Goal: Task Accomplishment & Management: Manage account settings

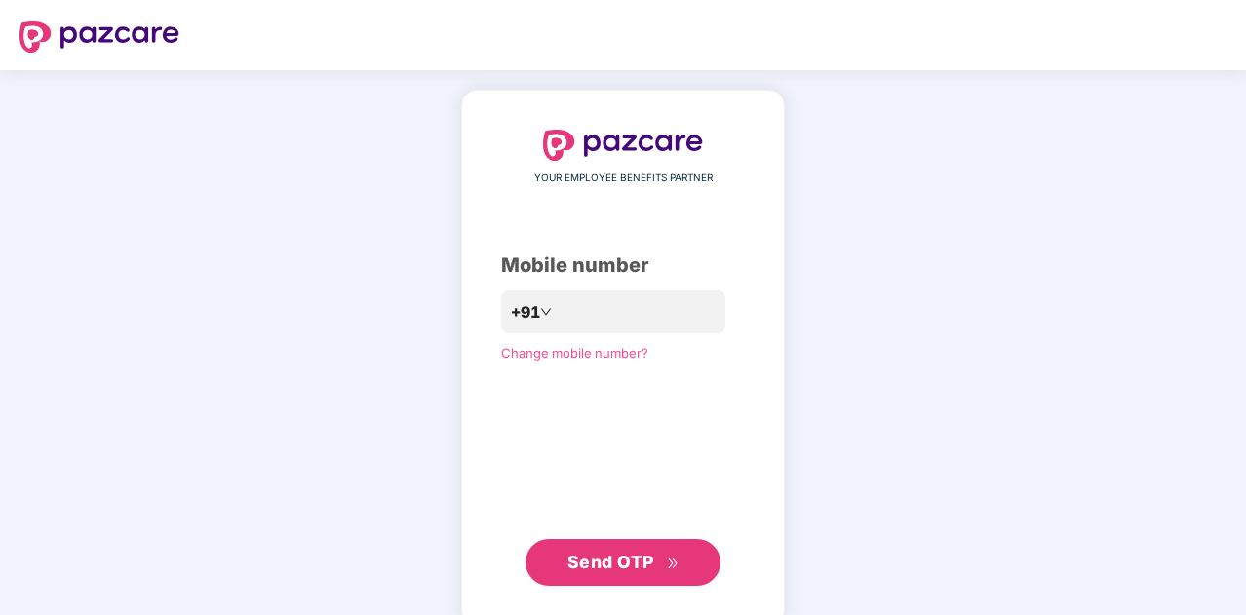
click at [1155, 537] on div "YOUR EMPLOYEE BENEFITS PARTNER Mobile number +91 Change mobile number? Send OTP" at bounding box center [623, 357] width 1246 height 575
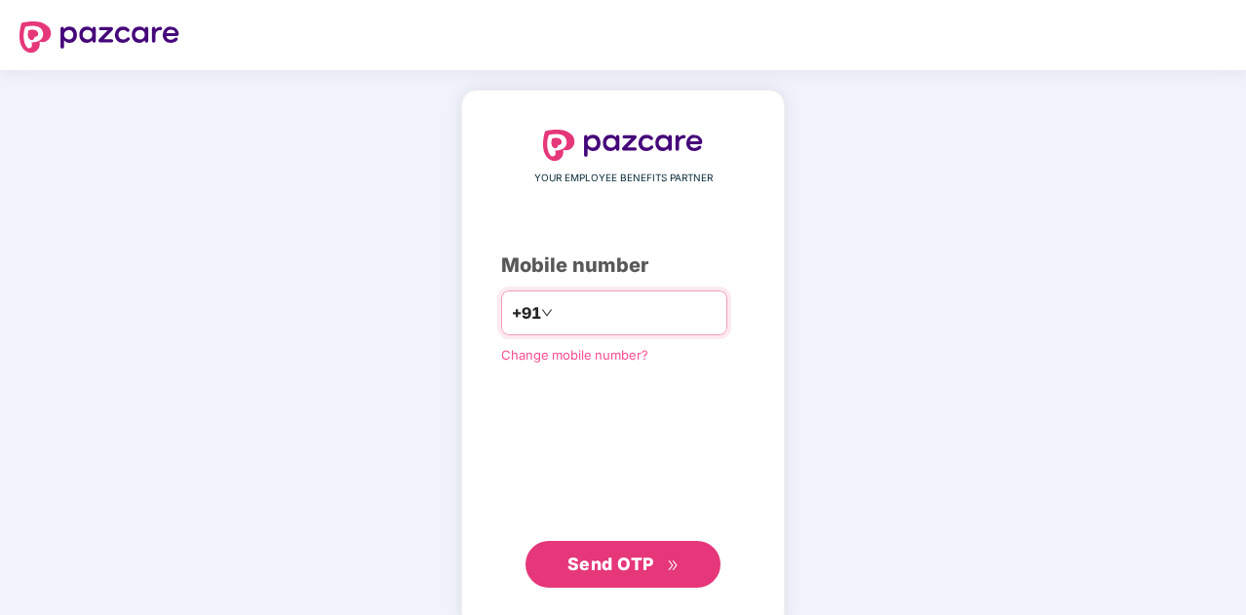
click at [717, 321] on input "number" at bounding box center [637, 312] width 160 height 31
type input "**********"
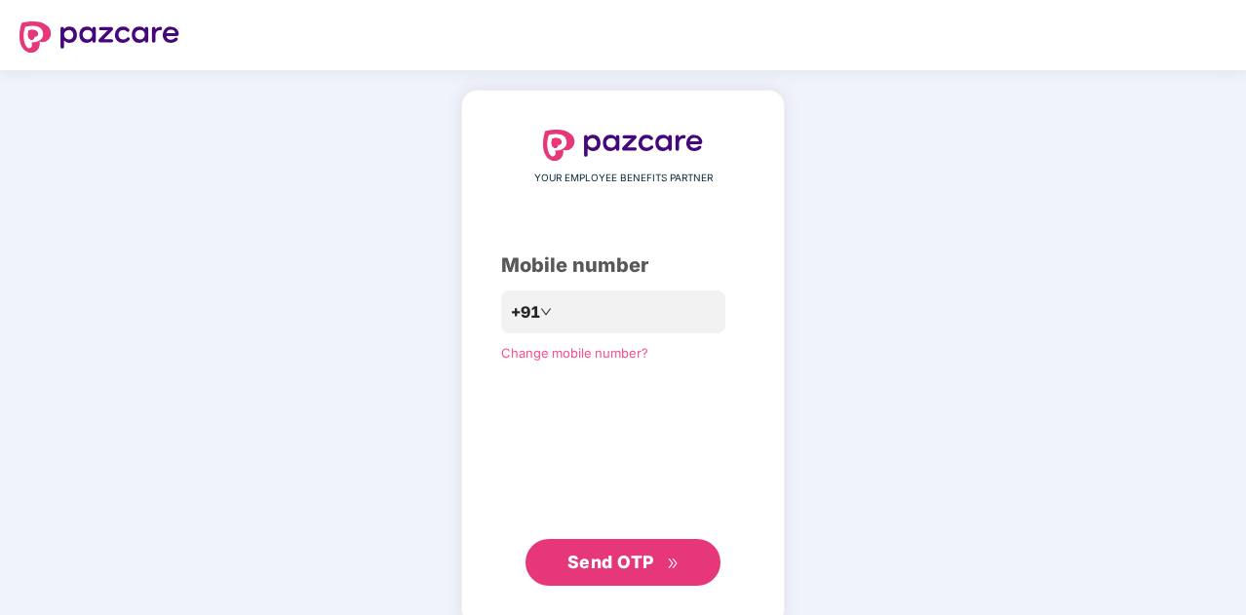
click at [574, 566] on span "Send OTP" at bounding box center [610, 562] width 87 height 20
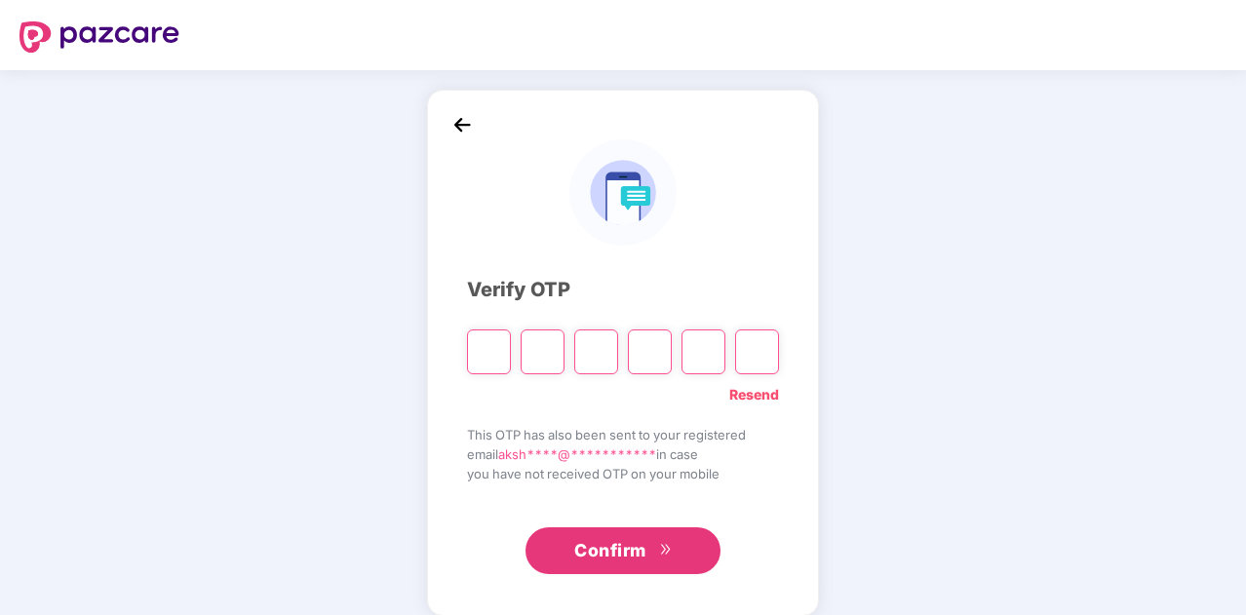
type input "*"
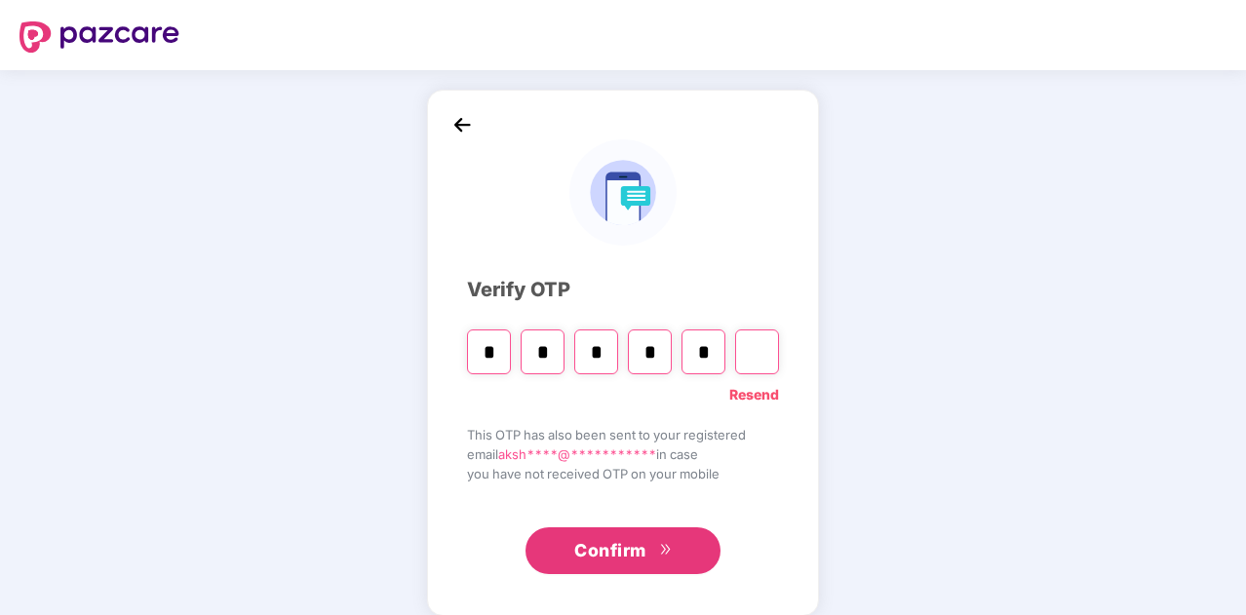
type input "*"
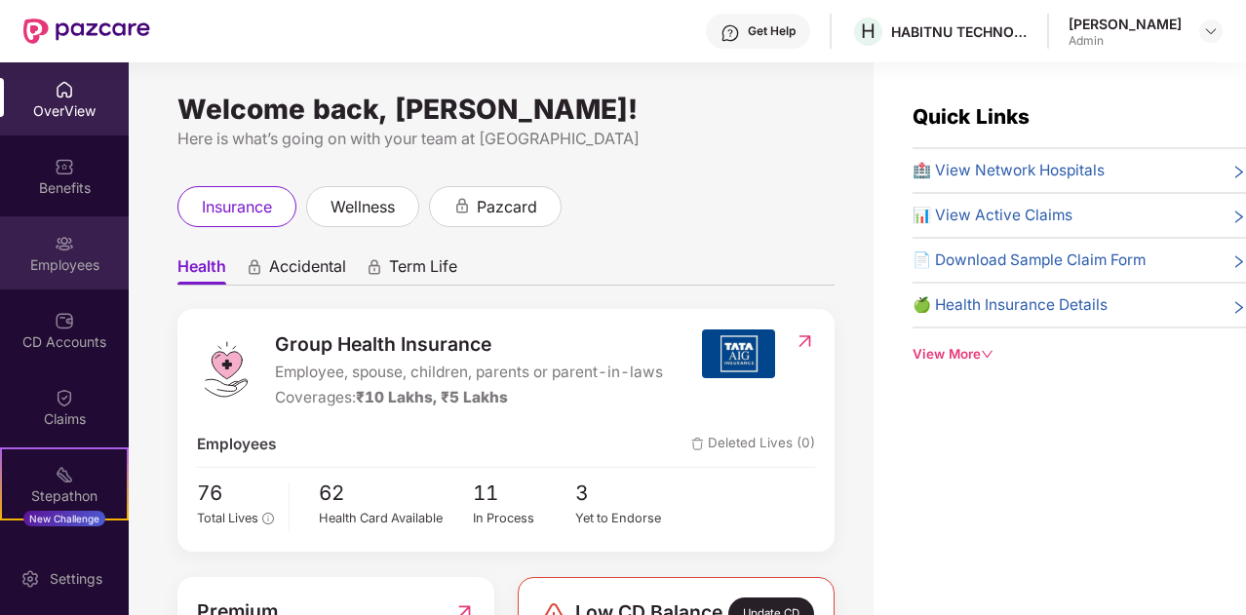
click at [58, 234] on img at bounding box center [64, 243] width 19 height 19
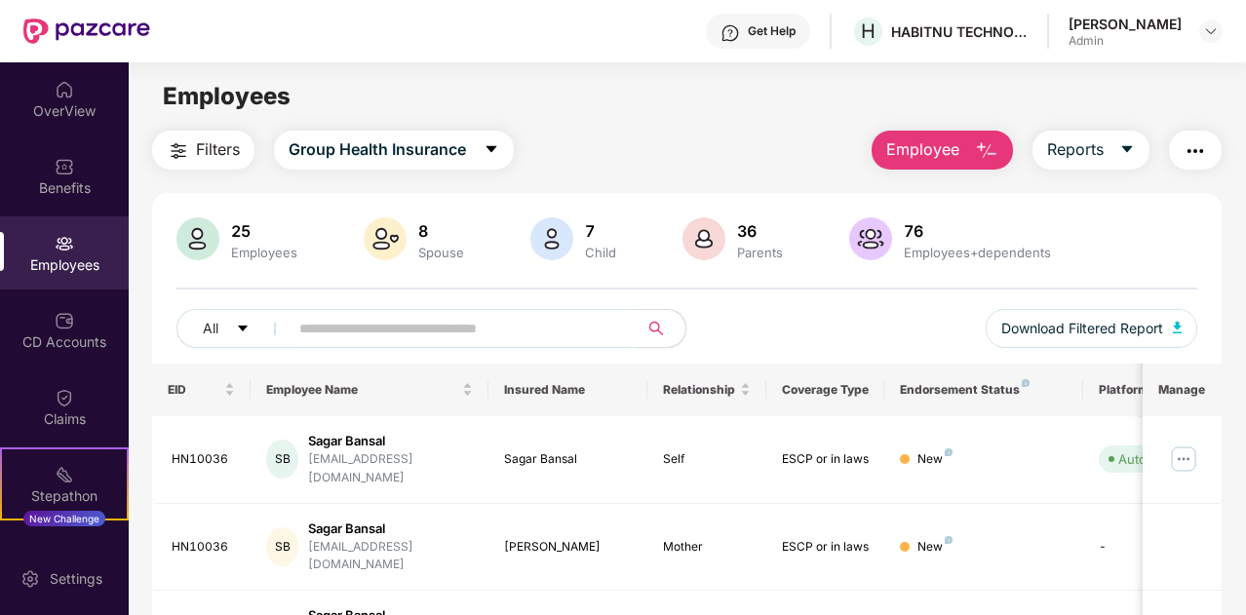
click at [458, 331] on input "text" at bounding box center [455, 328] width 313 height 29
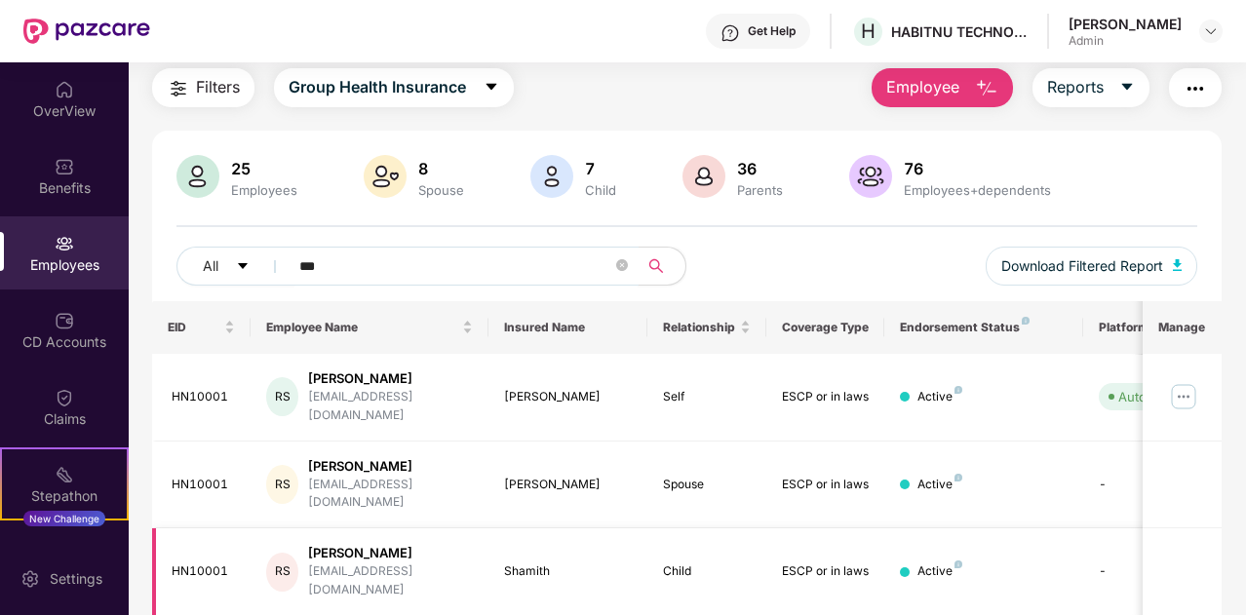
scroll to position [0, 195]
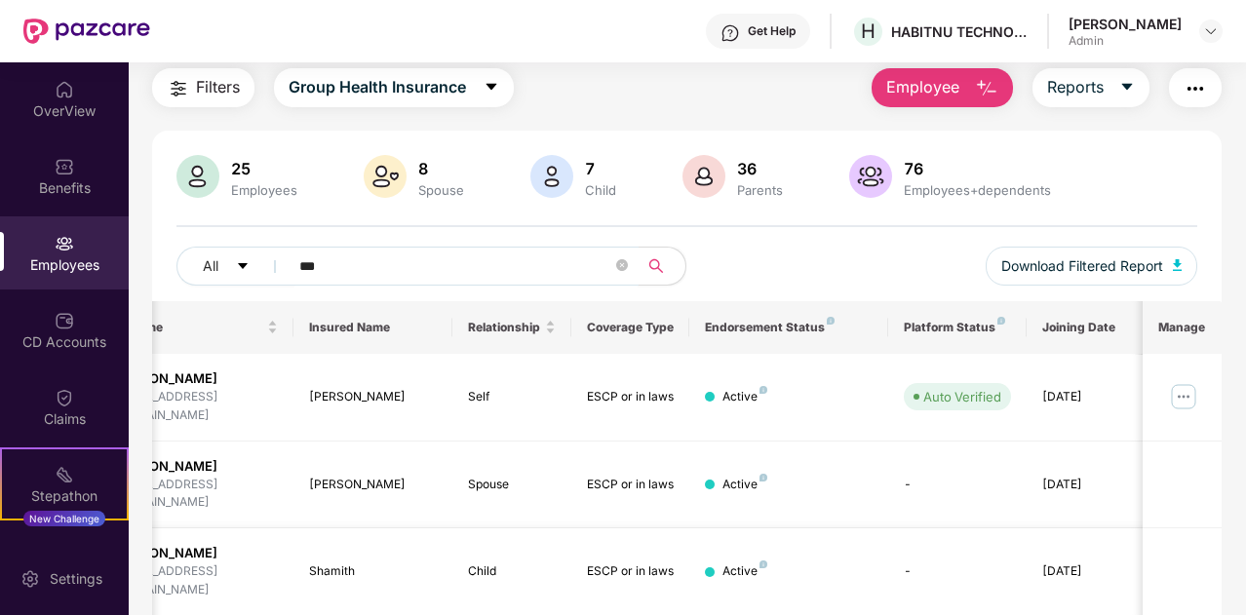
type input "***"
click at [1199, 397] on img at bounding box center [1183, 396] width 31 height 31
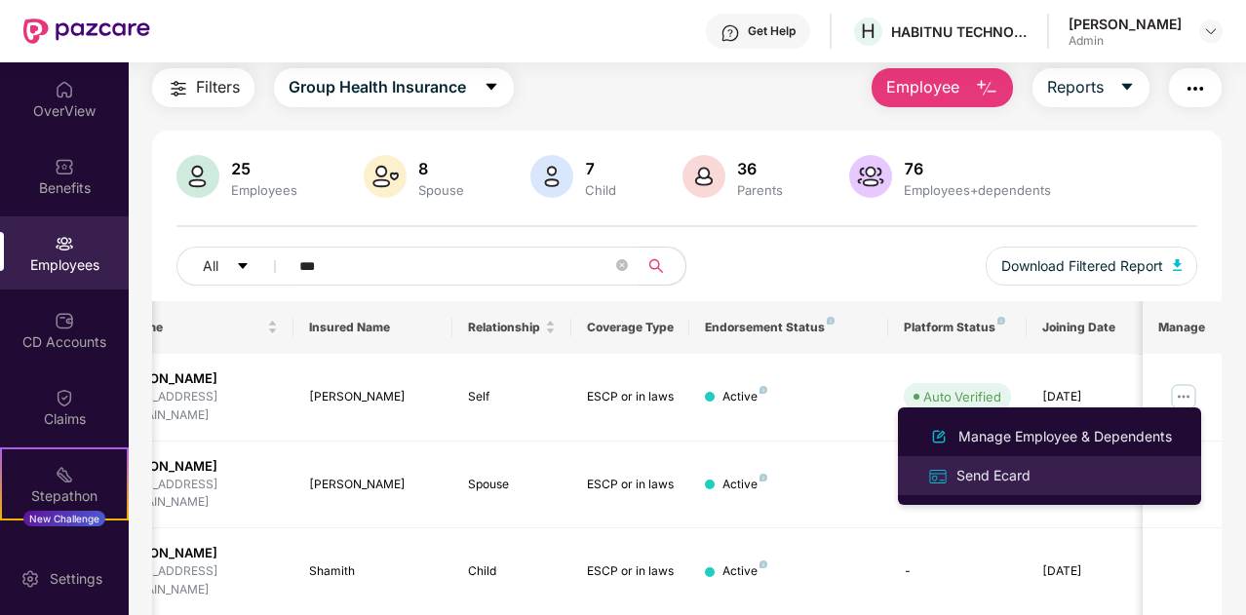
click at [989, 474] on div "Send Ecard" at bounding box center [994, 475] width 82 height 21
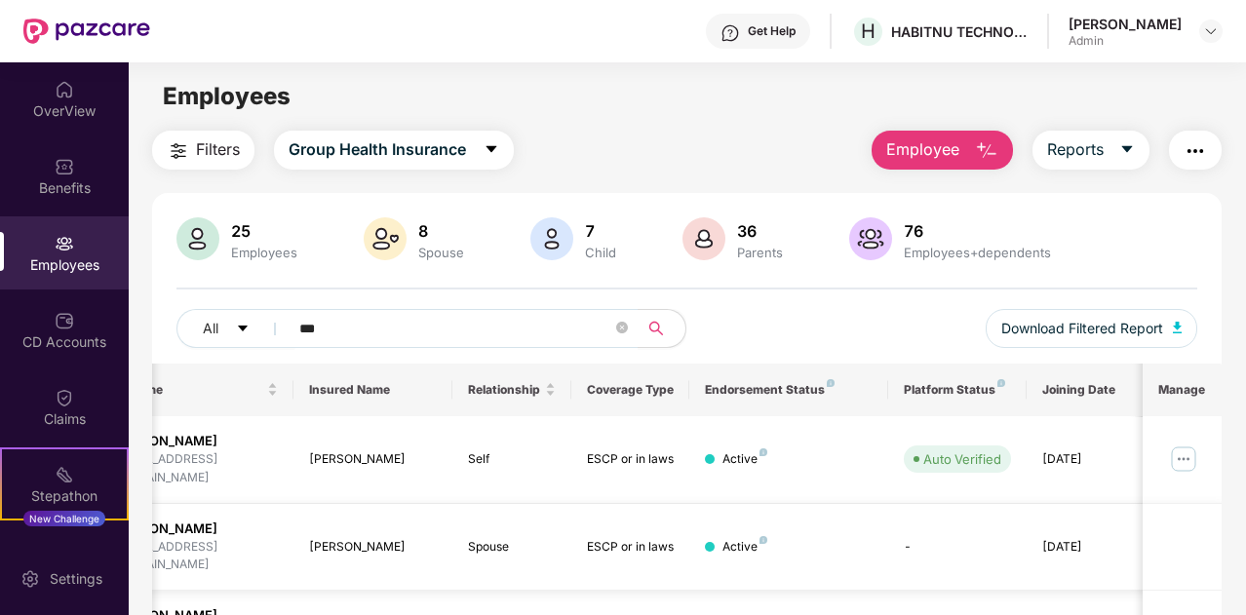
scroll to position [0, 0]
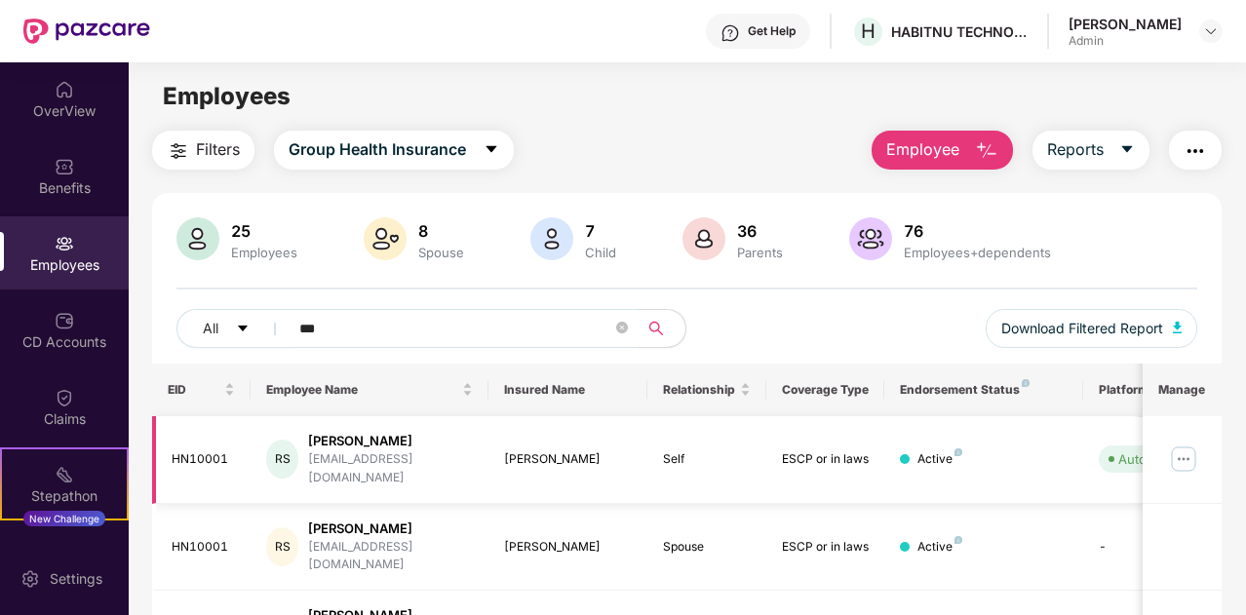
click at [366, 447] on div "[PERSON_NAME]" at bounding box center [390, 441] width 165 height 19
click at [277, 451] on div "RS" at bounding box center [282, 459] width 32 height 39
click at [179, 450] on div "HN10001" at bounding box center [204, 459] width 64 height 19
click at [932, 450] on div "Active" at bounding box center [939, 459] width 45 height 19
click at [741, 32] on div "Get Help" at bounding box center [758, 31] width 104 height 35
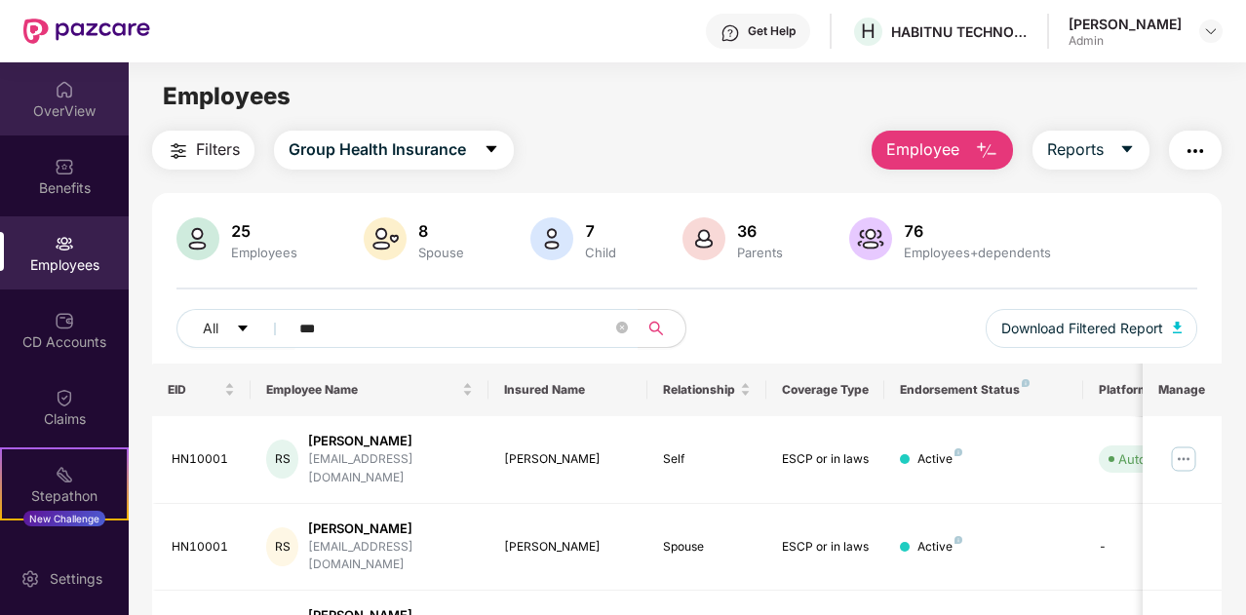
click at [43, 111] on div "OverView" at bounding box center [64, 110] width 129 height 19
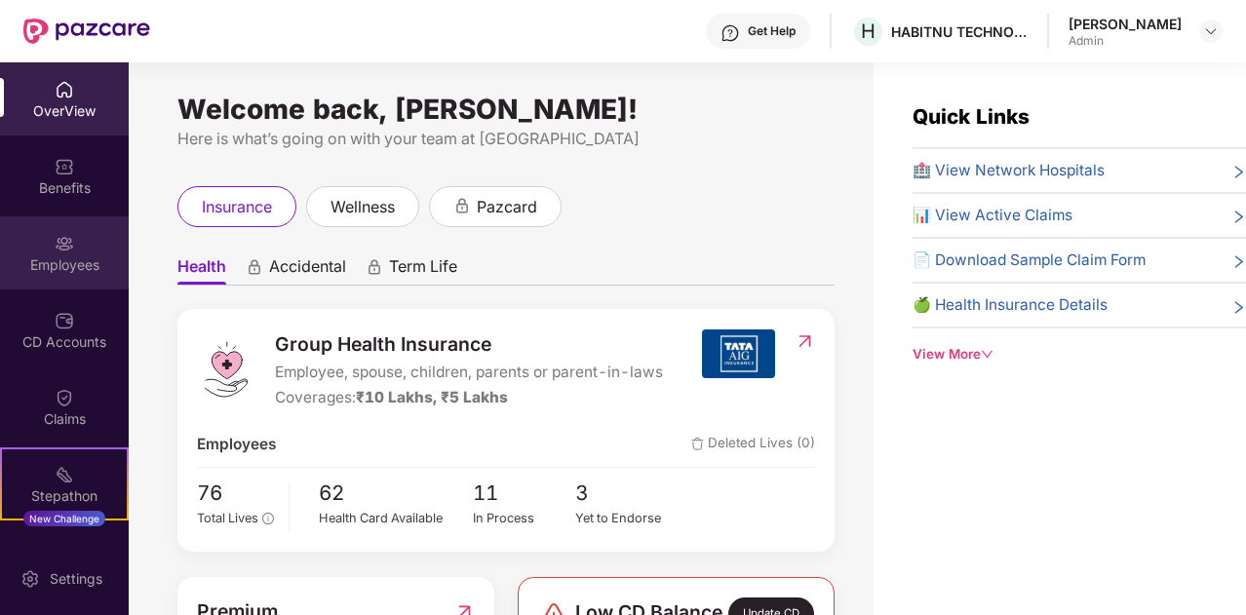
click at [60, 268] on div "Employees" at bounding box center [64, 264] width 129 height 19
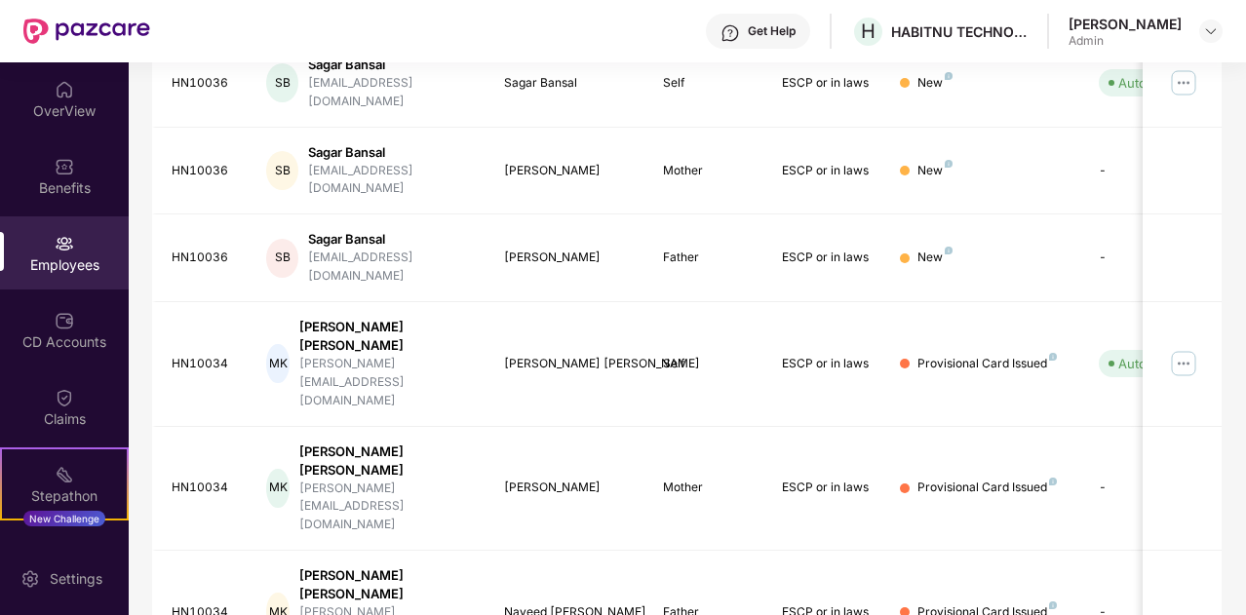
scroll to position [352, 0]
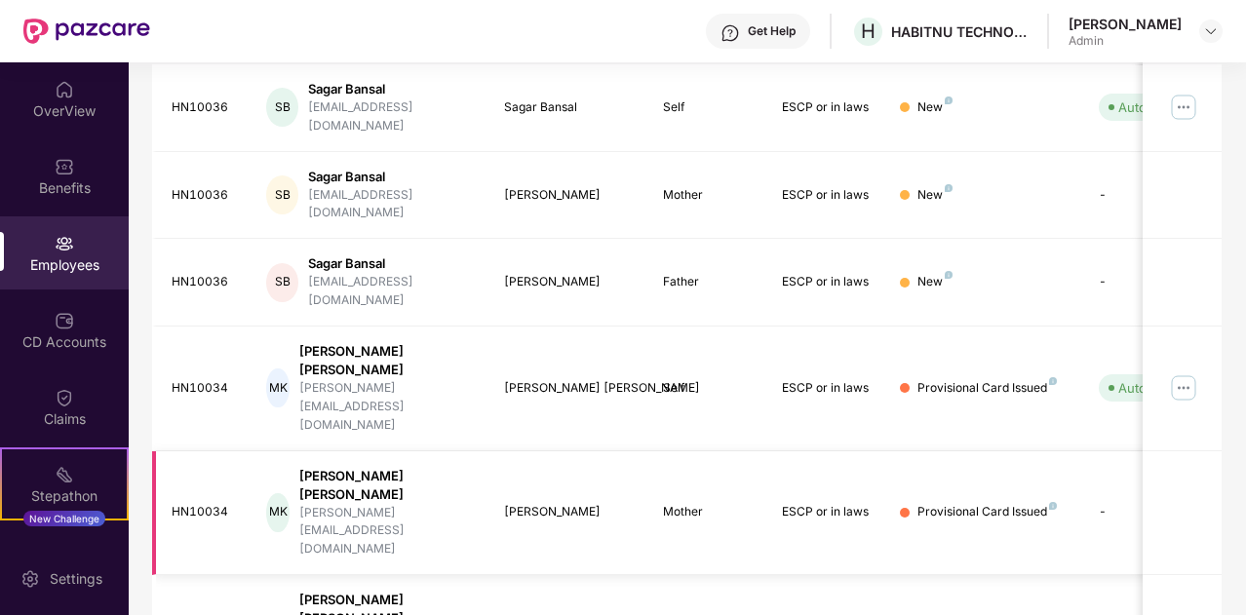
click at [940, 503] on div "Provisional Card Issued" at bounding box center [986, 512] width 139 height 19
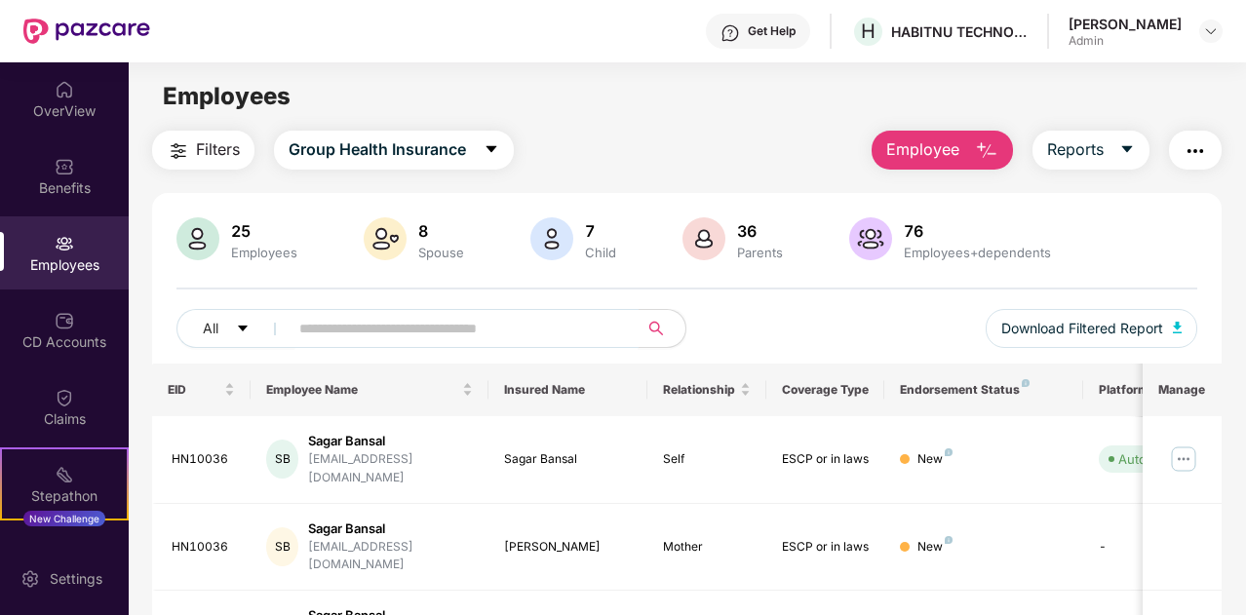
click at [319, 323] on input "text" at bounding box center [455, 328] width 313 height 29
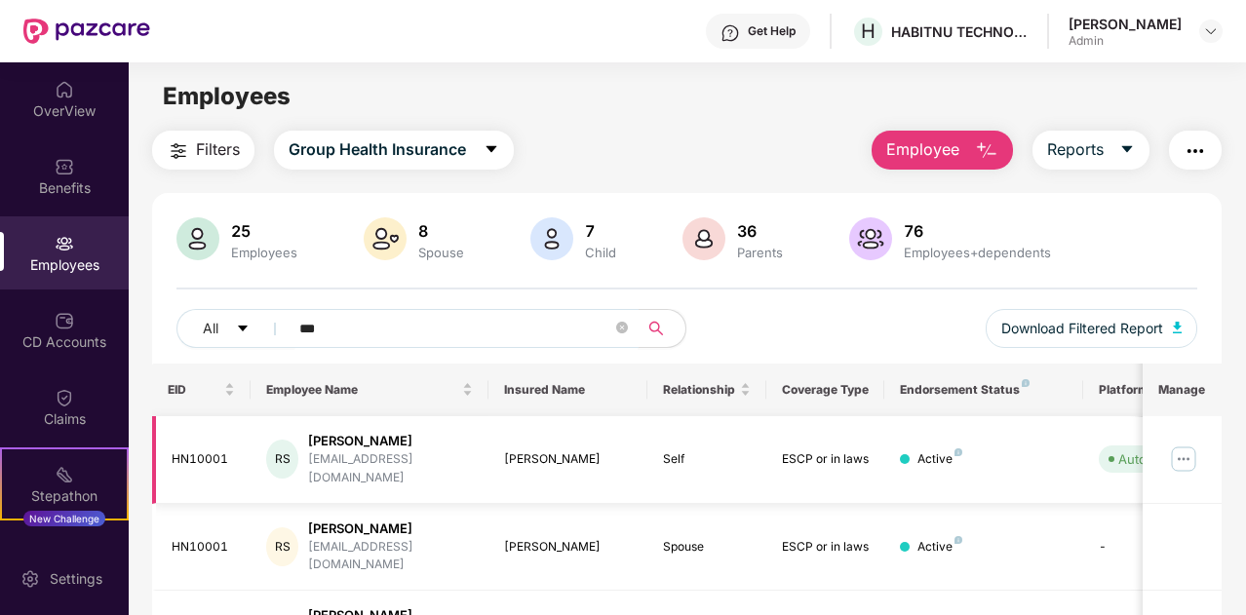
type input "***"
click at [913, 452] on div "Active" at bounding box center [983, 459] width 167 height 19
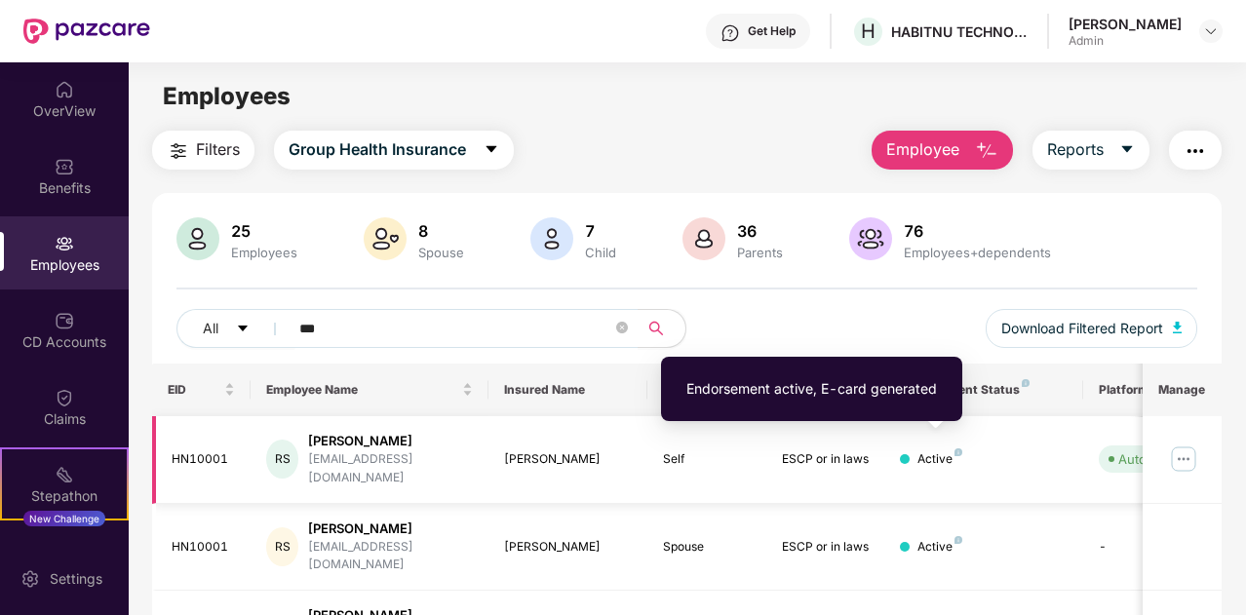
click at [957, 448] on img at bounding box center [959, 452] width 8 height 8
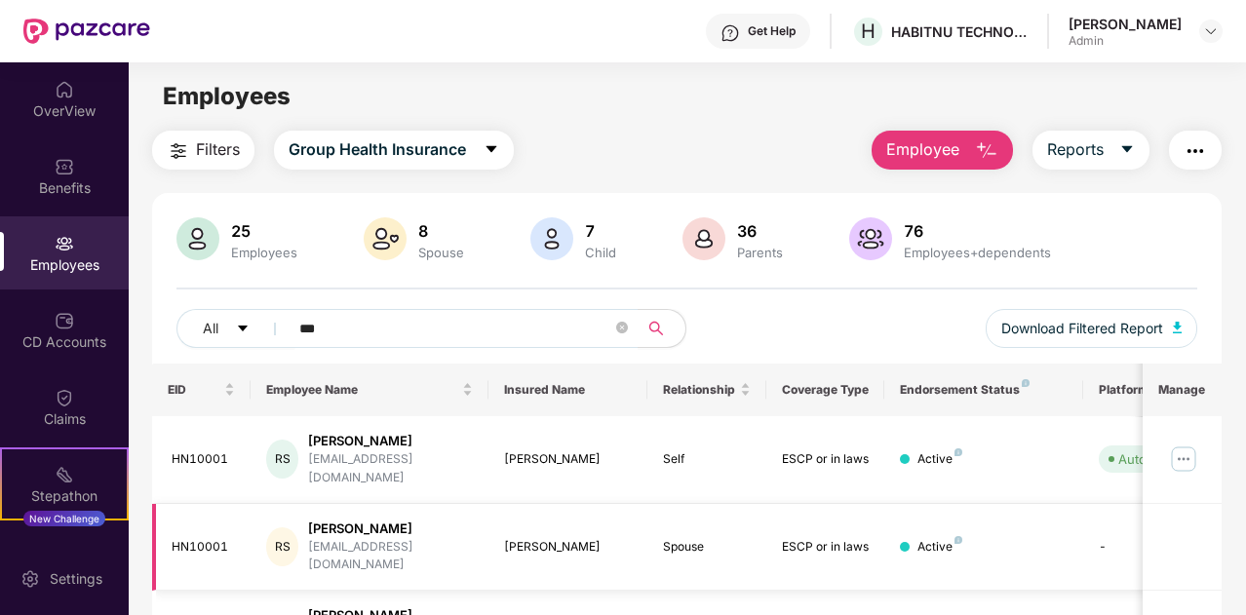
click at [955, 536] on img at bounding box center [959, 540] width 8 height 8
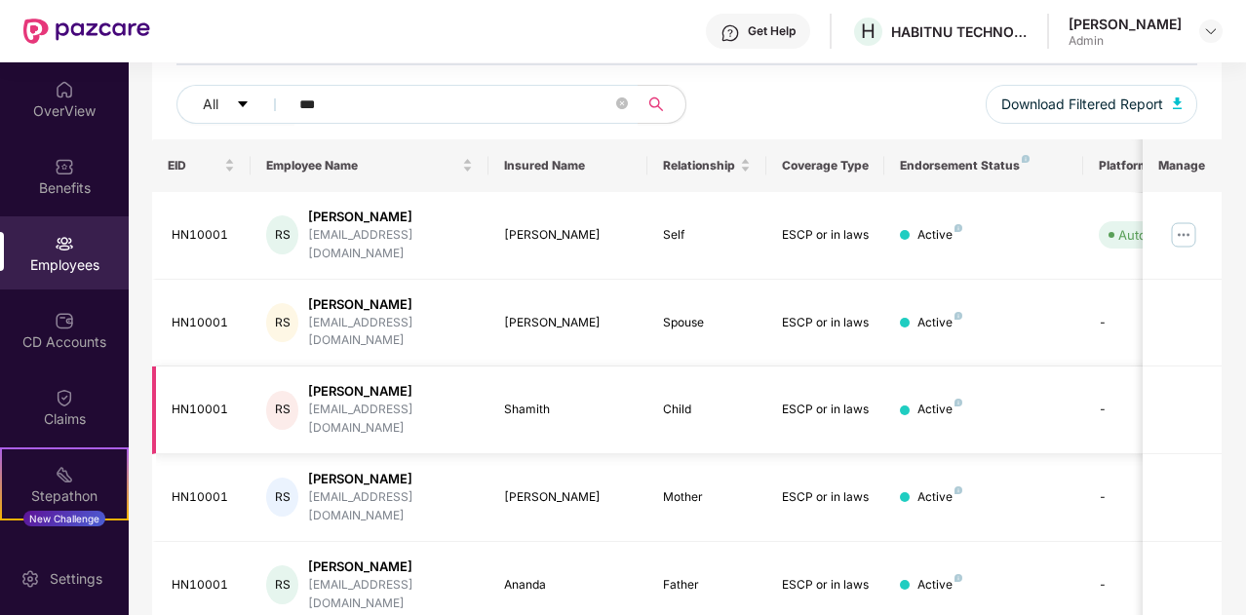
click at [345, 382] on div "[PERSON_NAME]" at bounding box center [390, 391] width 165 height 19
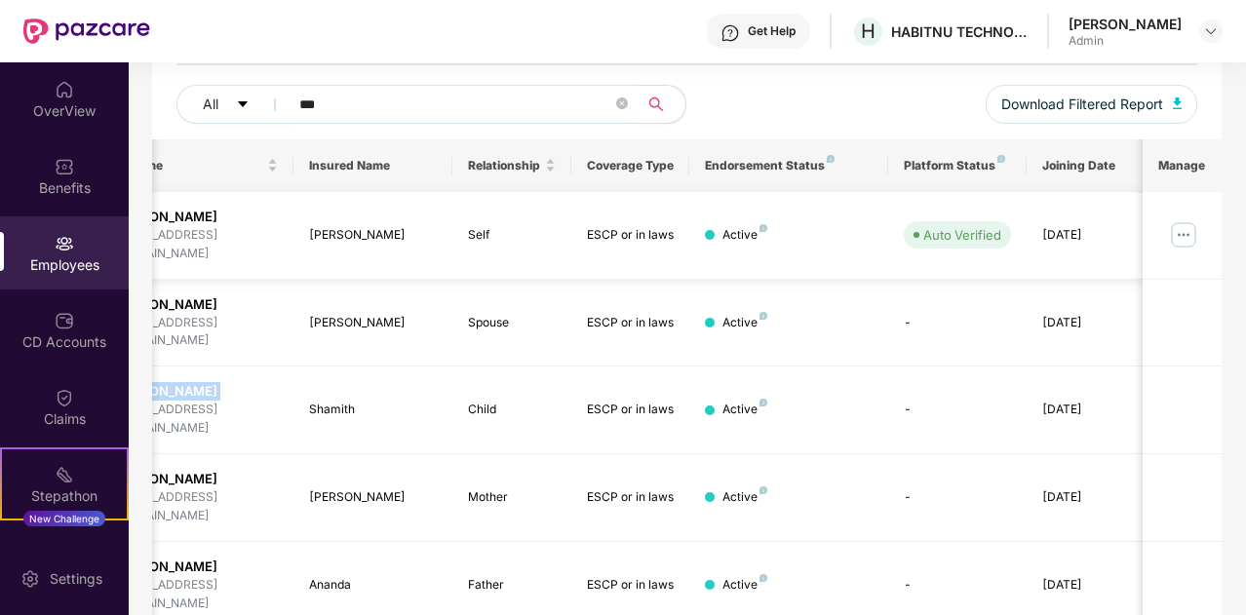
click at [1187, 225] on img at bounding box center [1183, 234] width 31 height 31
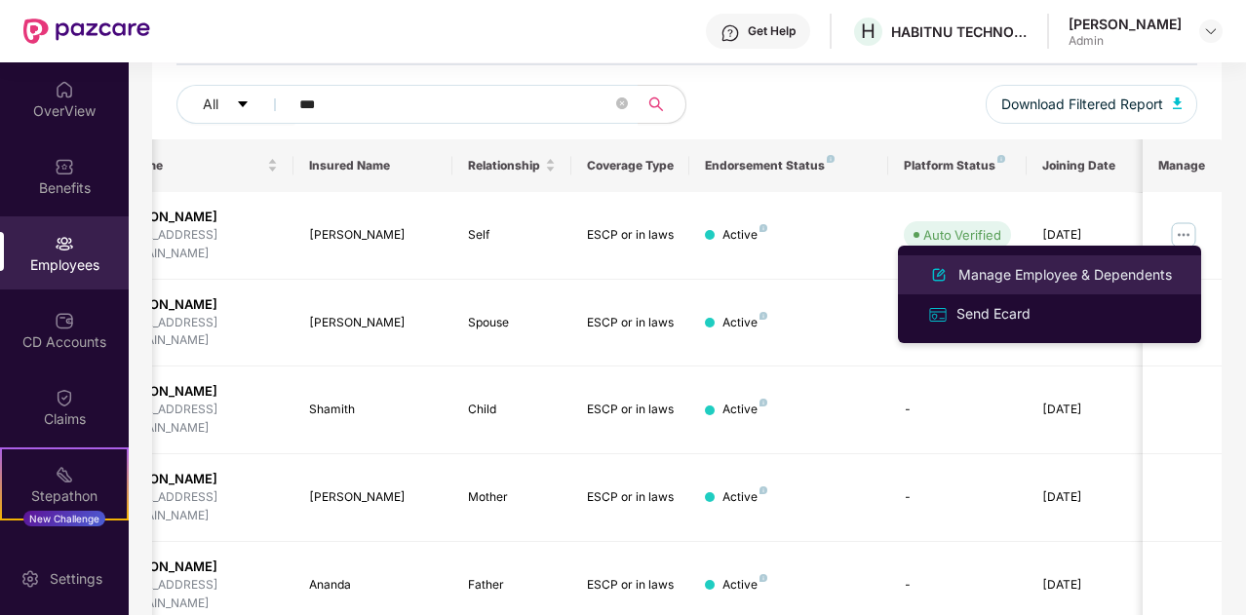
click at [1008, 268] on div "Manage Employee & Dependents" at bounding box center [1065, 274] width 221 height 21
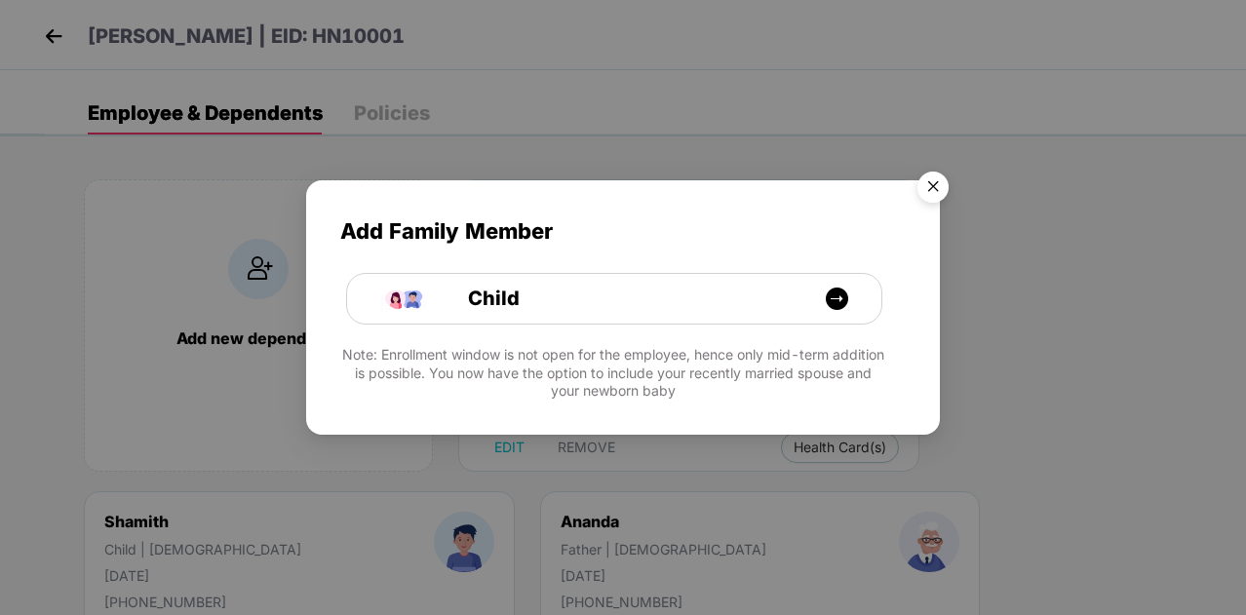
click at [933, 186] on img "Close" at bounding box center [933, 190] width 55 height 55
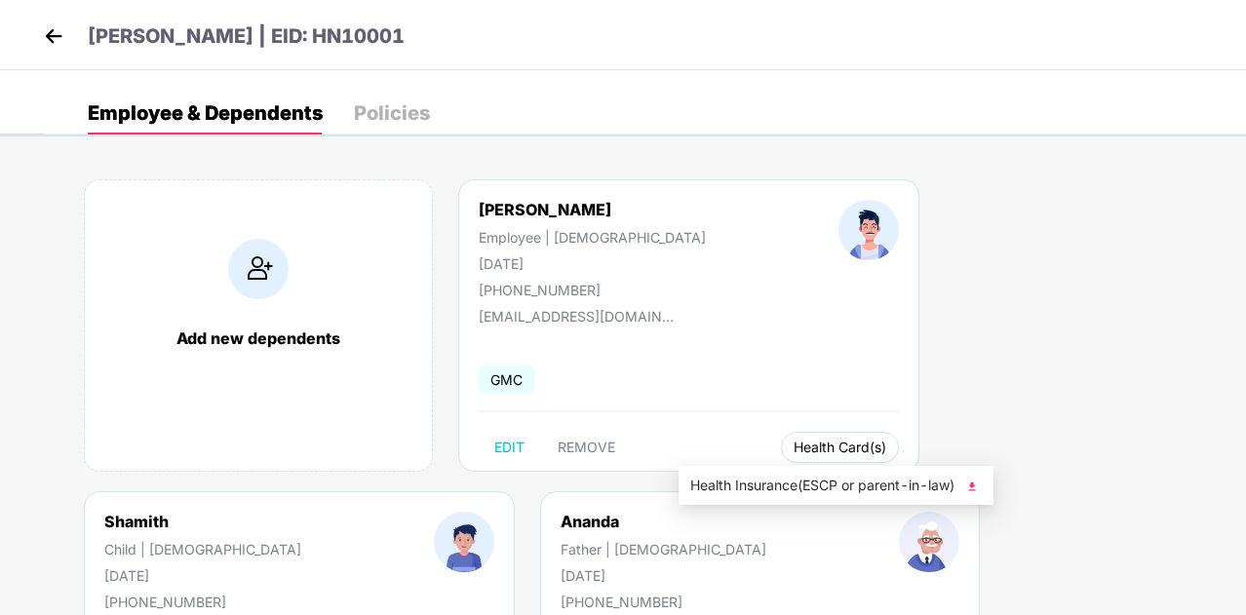
click at [794, 447] on span "Health Card(s)" at bounding box center [840, 448] width 93 height 10
click at [977, 487] on img at bounding box center [971, 486] width 19 height 19
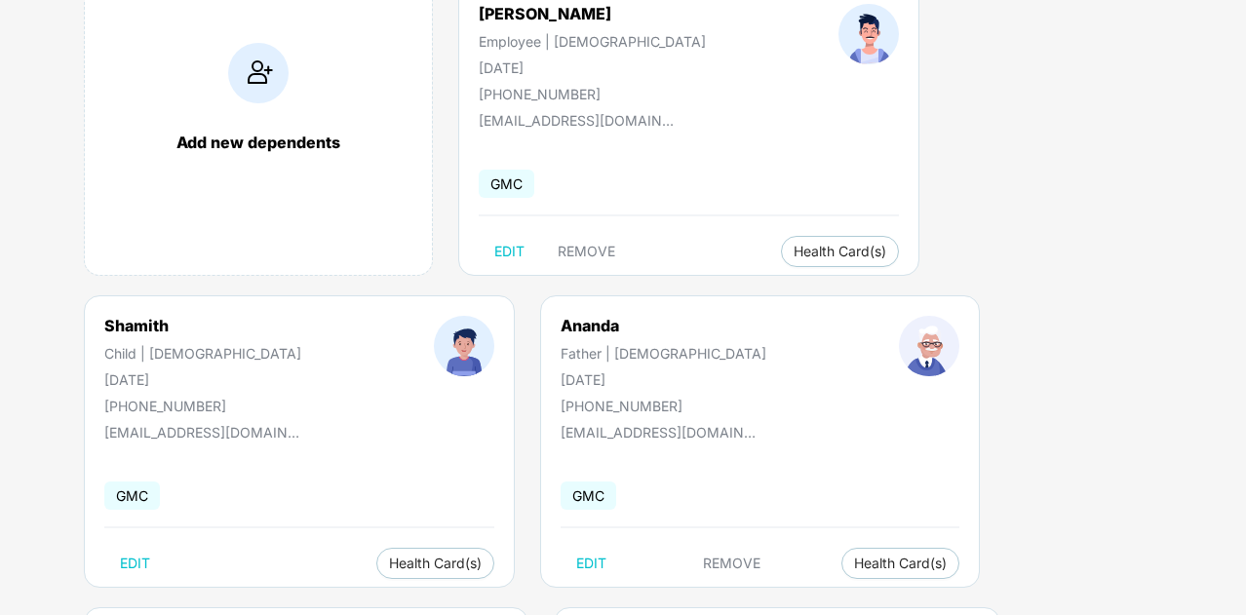
scroll to position [216, 0]
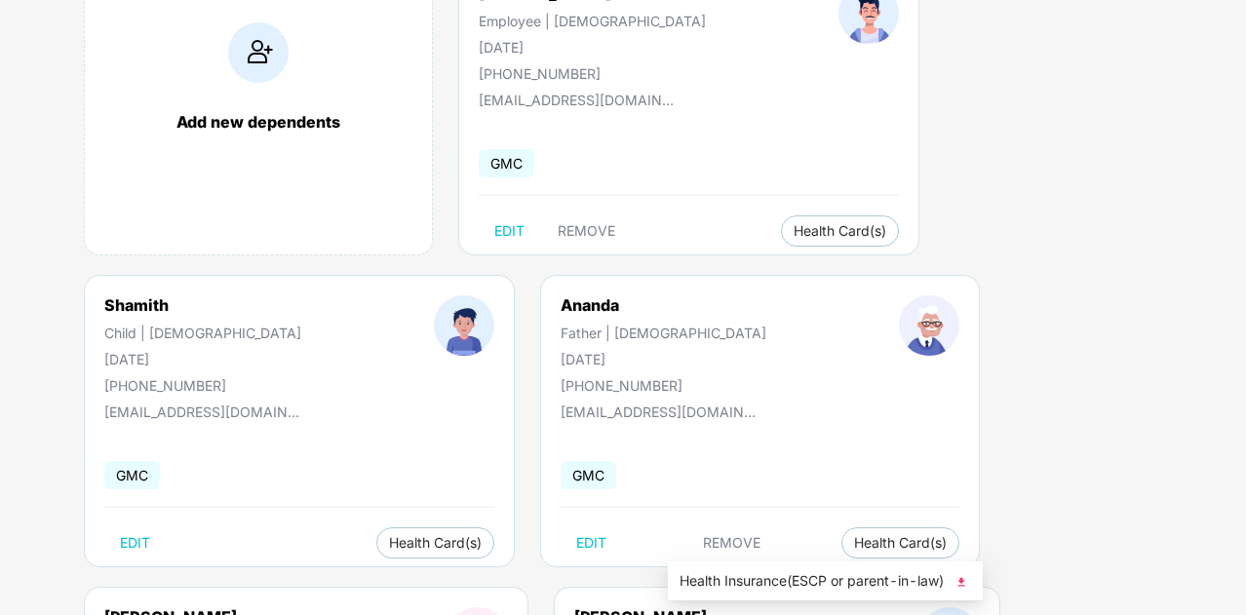
click at [963, 581] on img at bounding box center [961, 582] width 19 height 19
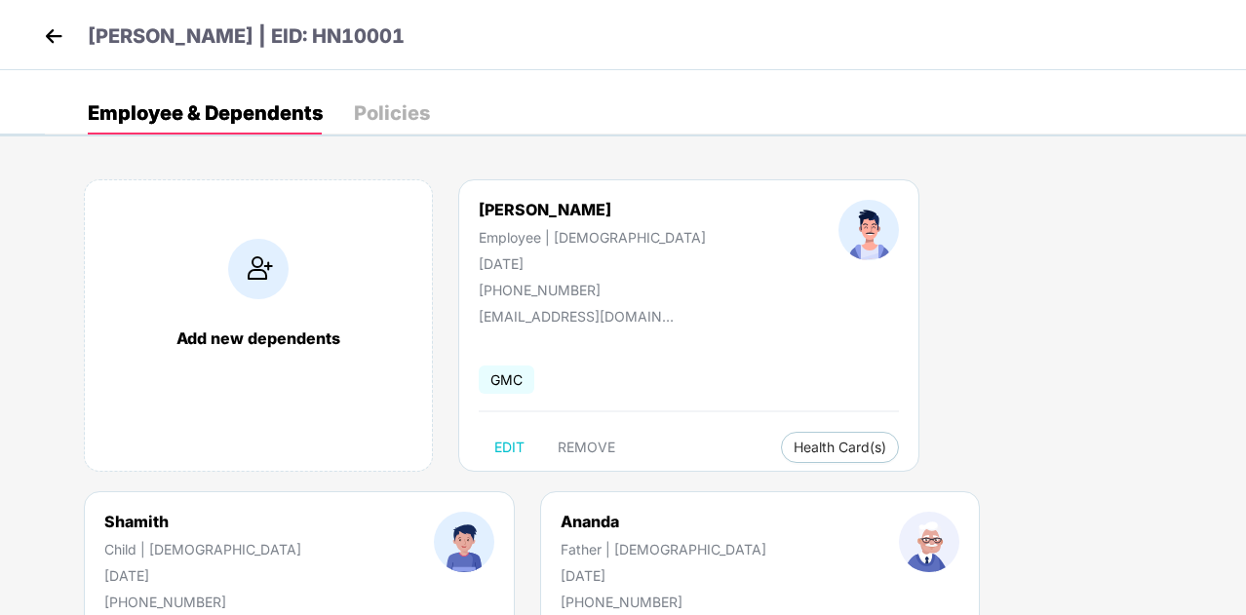
click at [68, 36] on header "[PERSON_NAME] | EID: HN10001" at bounding box center [222, 38] width 366 height 35
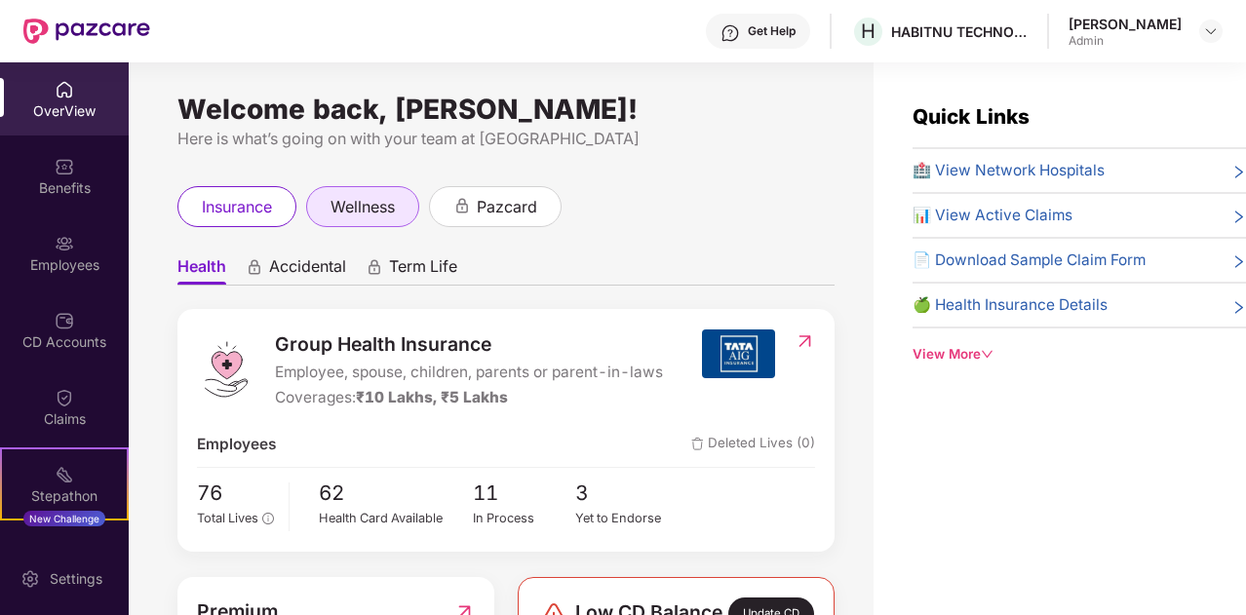
click at [330, 219] on div "wellness" at bounding box center [362, 206] width 113 height 41
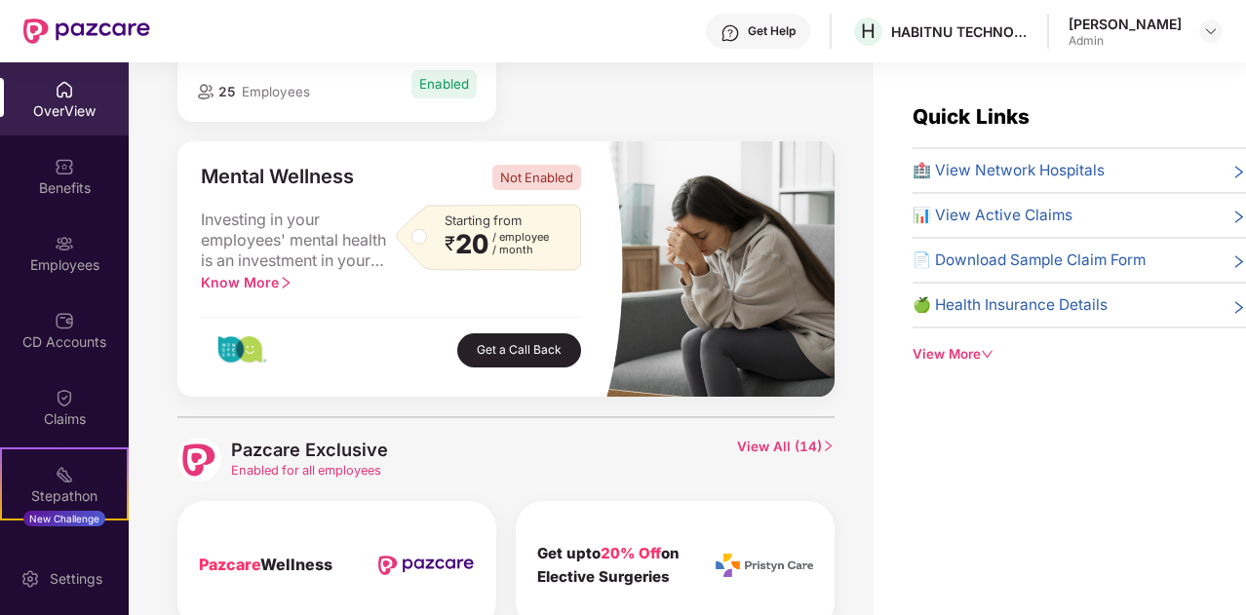
scroll to position [847, 0]
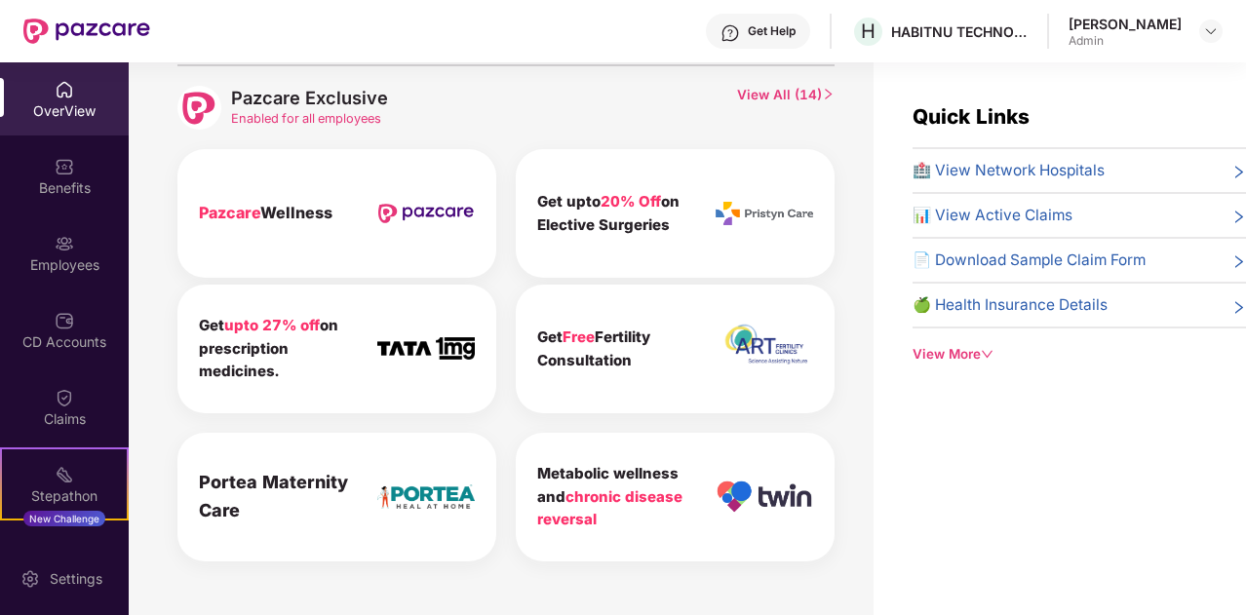
click at [298, 227] on div "Pazcare Wellness" at bounding box center [336, 213] width 319 height 129
click at [243, 215] on span "Pazcare" at bounding box center [229, 212] width 61 height 19
click at [405, 220] on img at bounding box center [425, 213] width 97 height 19
